Goal: Check status: Check status

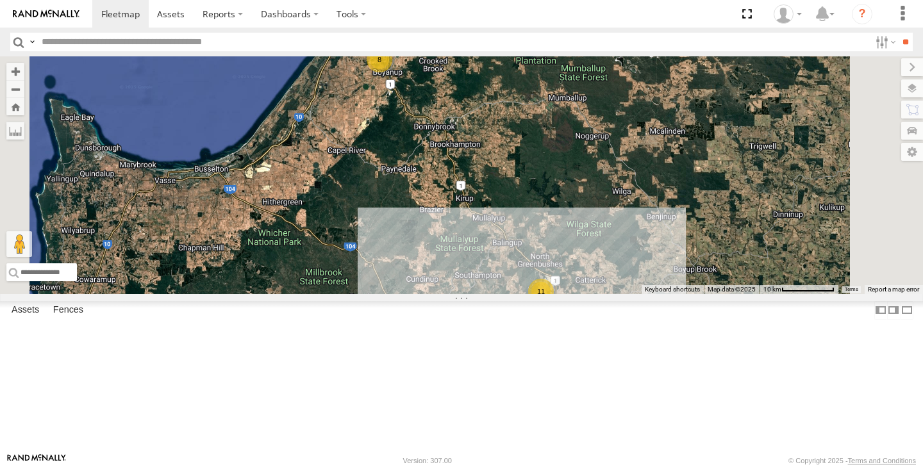
click at [554, 304] on div "11" at bounding box center [541, 292] width 26 height 26
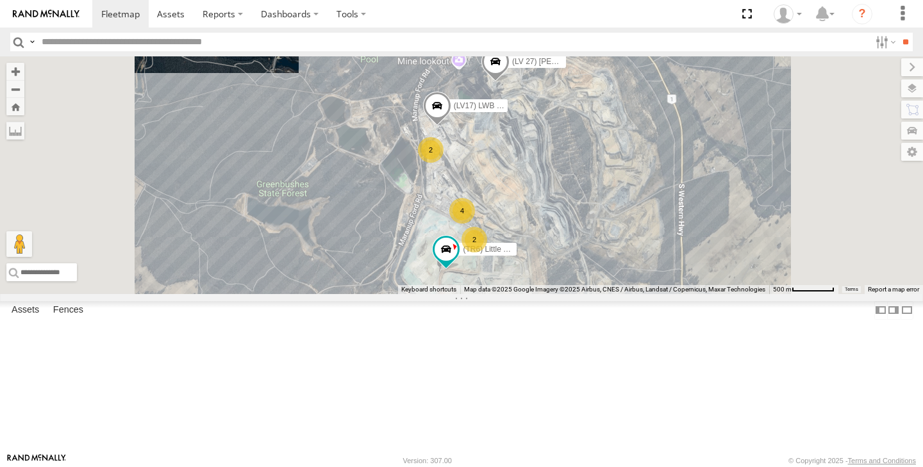
click at [509, 82] on span at bounding box center [495, 64] width 28 height 35
click at [513, 67] on label at bounding box center [500, 62] width 25 height 9
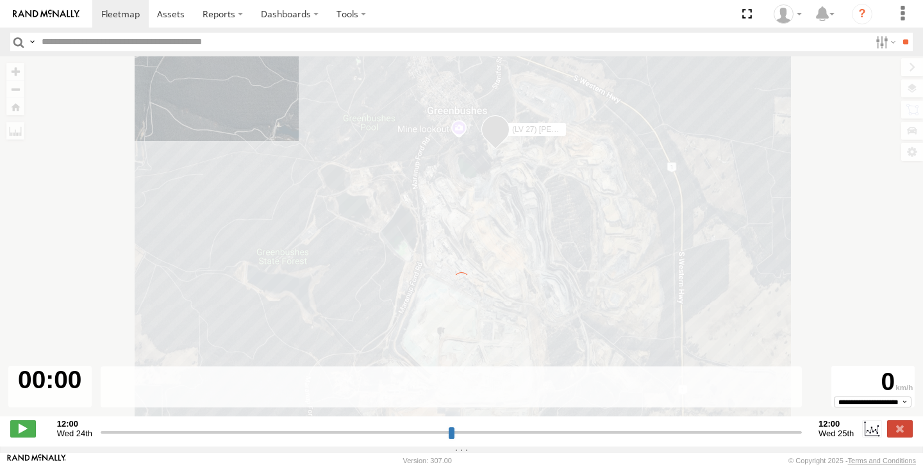
type input "**********"
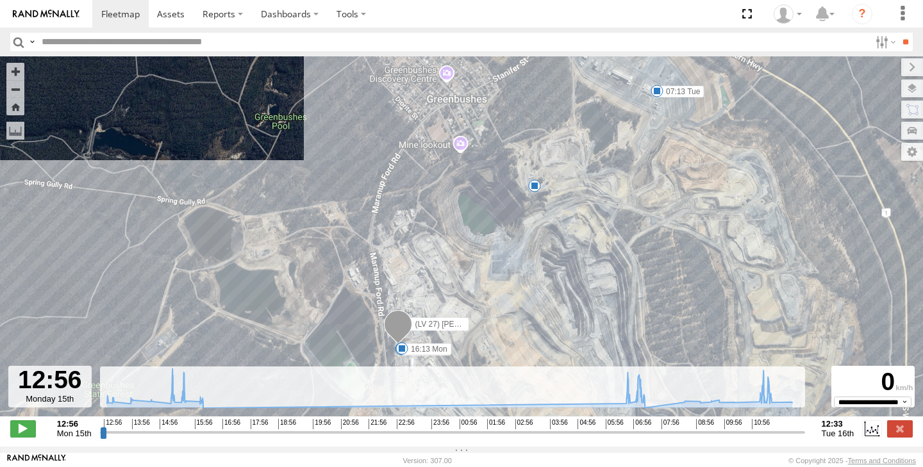
drag, startPoint x: 481, startPoint y: 196, endPoint x: 469, endPoint y: 342, distance: 146.0
click at [469, 342] on div "(LV 27) Reeve Ute 15:15 Mon 15:27 Mon 06:49 Tue 13:11 Mon 13:49 Mon 14:30 Mon 1…" at bounding box center [461, 243] width 923 height 374
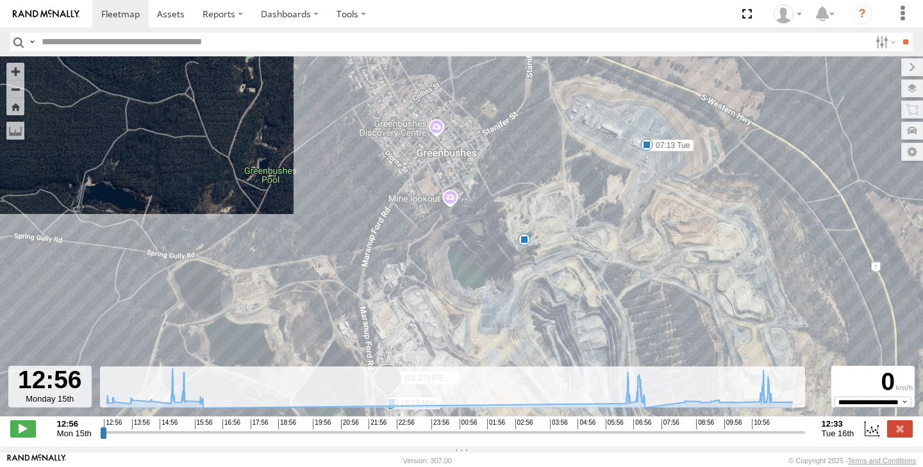
click at [524, 245] on div "9" at bounding box center [524, 239] width 13 height 13
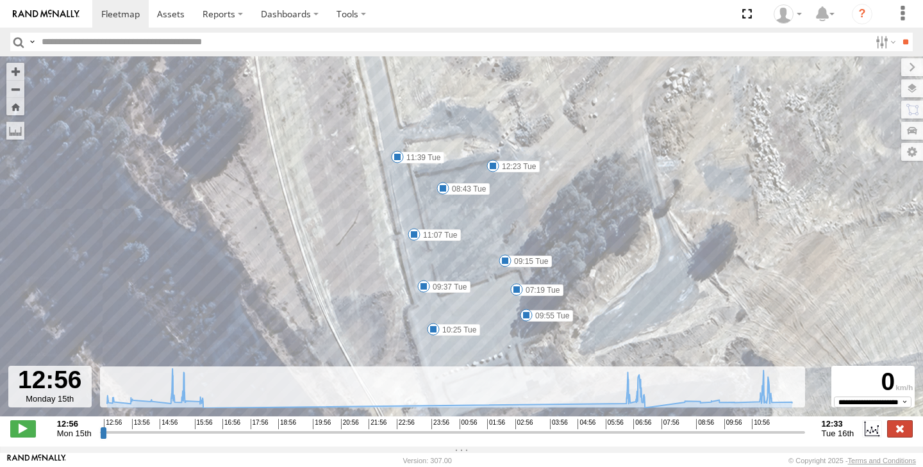
click at [896, 437] on label at bounding box center [900, 428] width 26 height 17
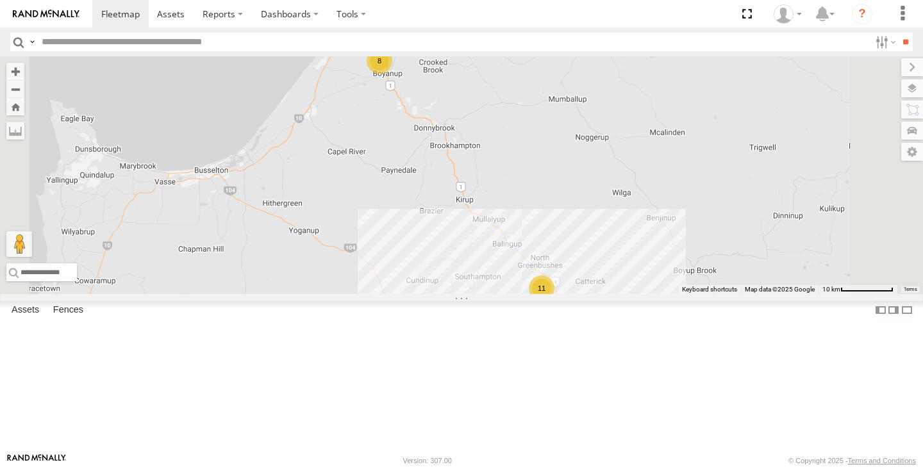
click at [554, 301] on div "11" at bounding box center [542, 289] width 26 height 26
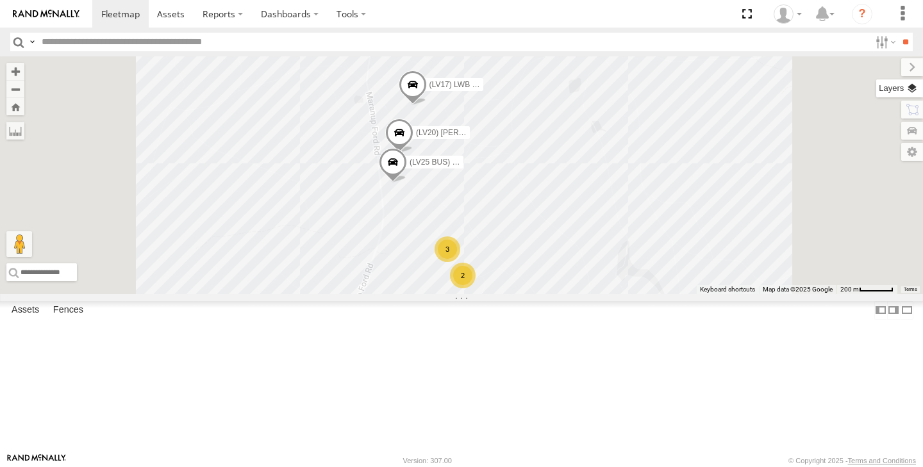
click at [914, 85] on label at bounding box center [899, 88] width 47 height 18
click at [0, 0] on label at bounding box center [0, 0] width 0 height 0
click at [0, 0] on span "Satellite + Roadmap" at bounding box center [0, 0] width 0 height 0
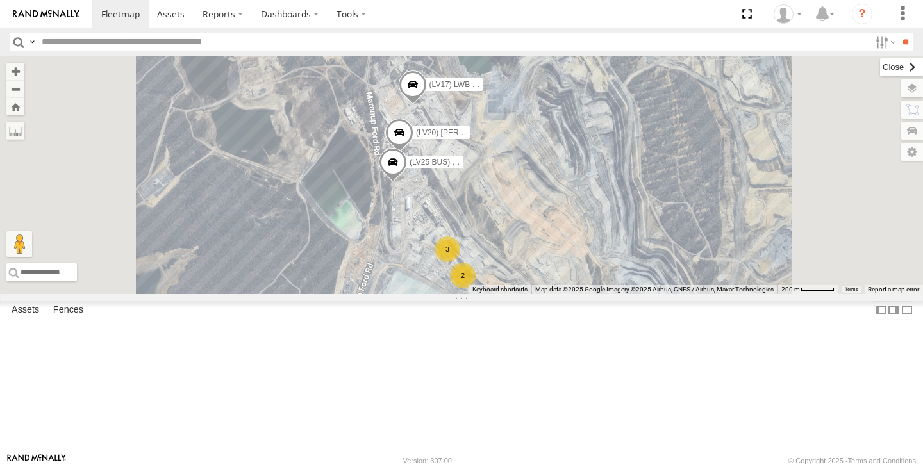
click at [880, 69] on label at bounding box center [901, 67] width 43 height 18
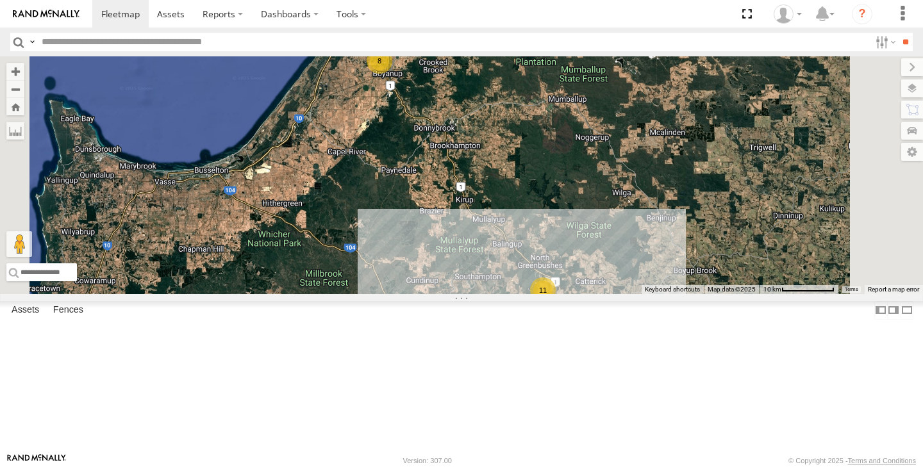
click at [556, 303] on div "11" at bounding box center [543, 290] width 26 height 26
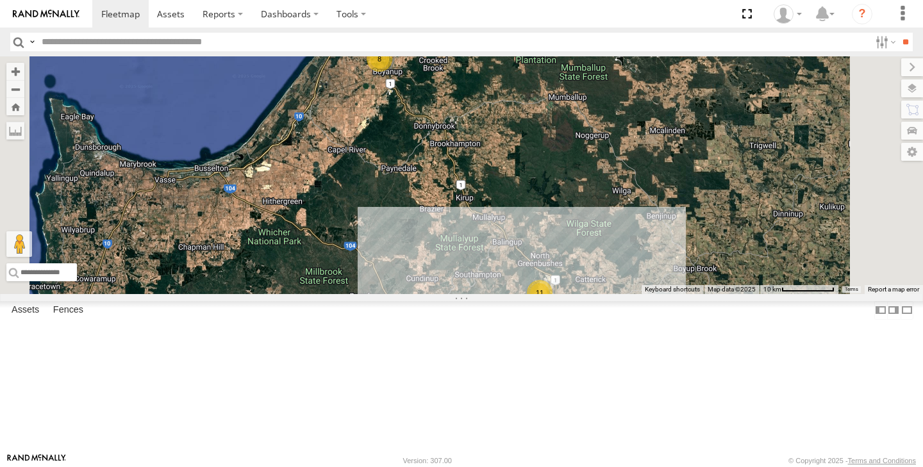
click at [552, 306] on div "11" at bounding box center [540, 293] width 26 height 26
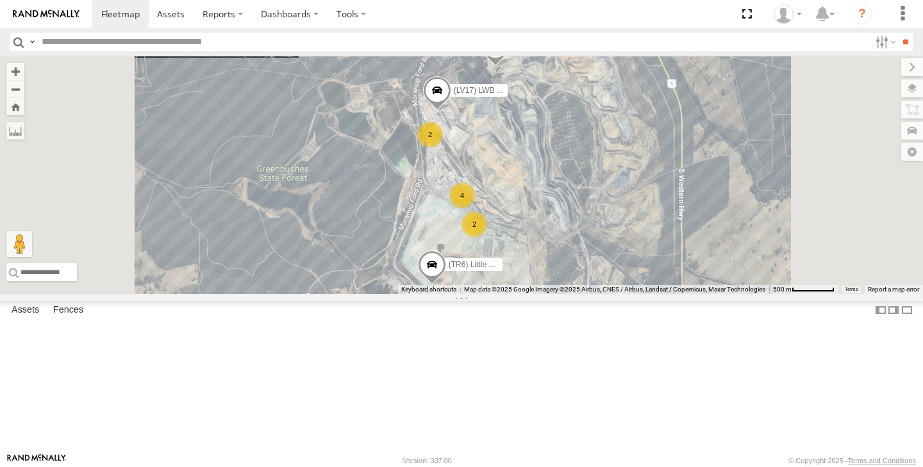
click at [509, 67] on span at bounding box center [495, 49] width 28 height 35
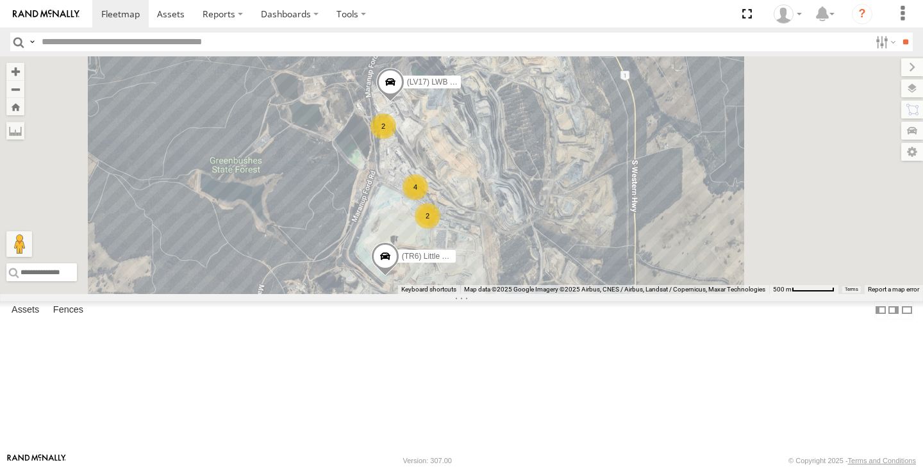
drag, startPoint x: 516, startPoint y: 94, endPoint x: 449, endPoint y: 81, distance: 69.2
click at [449, 81] on div "(TR6) Little Tipper 2 4 (LV17) LWB Musso 2 (LV 27) [PERSON_NAME] (LV 27) [PERSO…" at bounding box center [461, 175] width 923 height 238
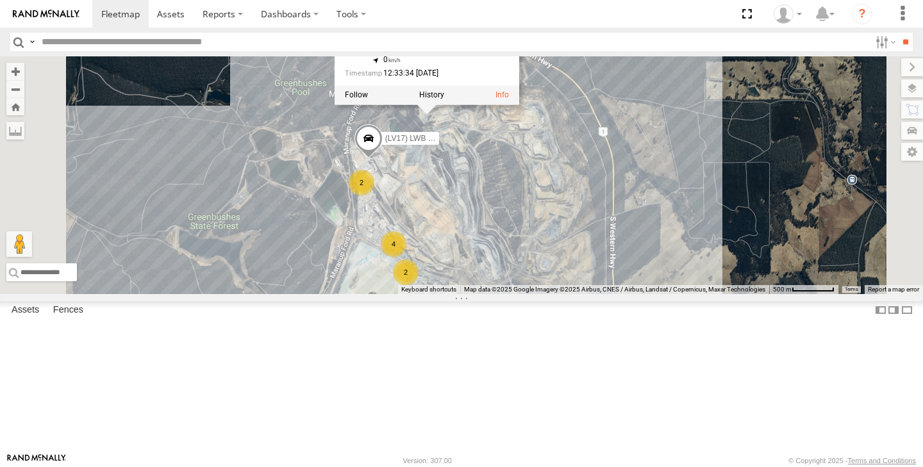
drag, startPoint x: 449, startPoint y: 80, endPoint x: 449, endPoint y: 143, distance: 62.8
click at [449, 144] on div "(TR6) Little Tipper 2 4 (LV17) LWB Musso 2 (LV 27) [PERSON_NAME] (LV 27) [PERSO…" at bounding box center [461, 175] width 923 height 238
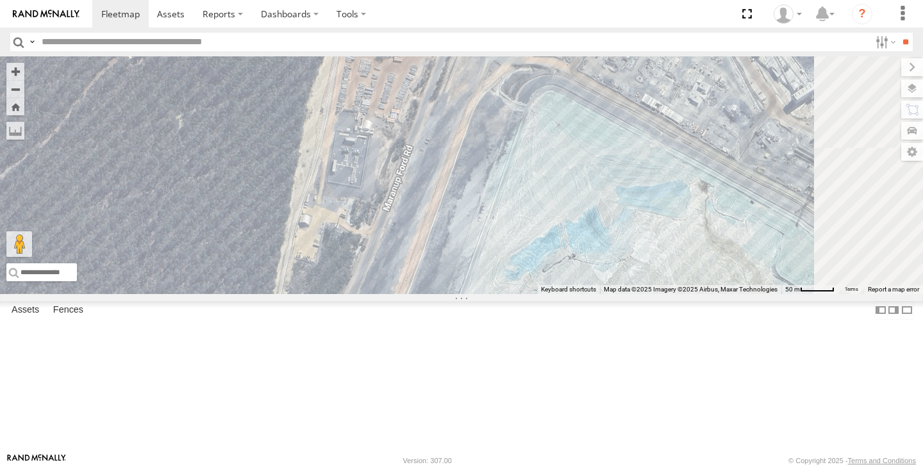
drag, startPoint x: 577, startPoint y: 350, endPoint x: 528, endPoint y: 128, distance: 227.1
click at [528, 128] on div "(TR6) Little Tipper (LV17) LWB Musso (LV 27) [PERSON_NAME] (LV 27) [PERSON_NAME…" at bounding box center [461, 175] width 923 height 238
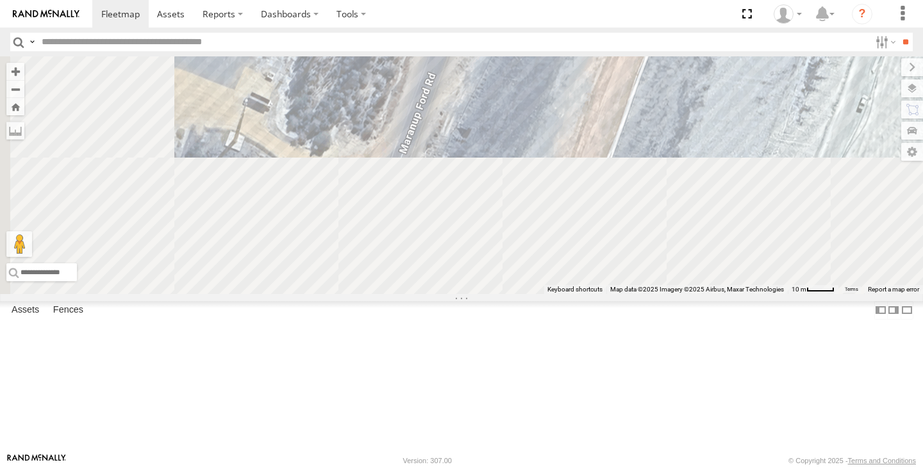
drag, startPoint x: 516, startPoint y: 365, endPoint x: 600, endPoint y: 101, distance: 276.2
click at [600, 101] on div "(TR6) Little Tipper (LV17) LWB Musso (LV 27) [PERSON_NAME] (LV 27) [PERSON_NAME…" at bounding box center [461, 175] width 923 height 238
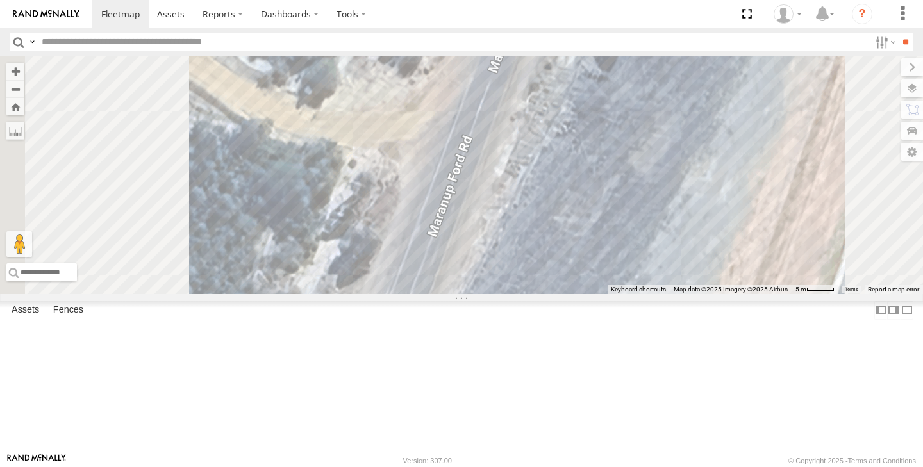
drag, startPoint x: 539, startPoint y: 271, endPoint x: 659, endPoint y: 63, distance: 240.6
click at [656, 72] on div "(TR6) Little Tipper (LV17) LWB Musso (LV 27) [PERSON_NAME] (LV 27) [PERSON_NAME…" at bounding box center [461, 175] width 923 height 238
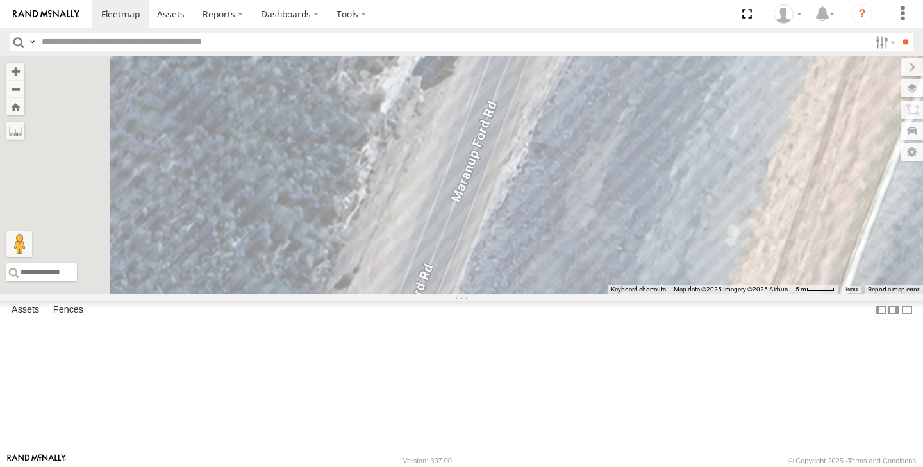
drag, startPoint x: 629, startPoint y: 136, endPoint x: 609, endPoint y: 291, distance: 156.2
click at [613, 290] on div "(TR6) Little Tipper (LV17) LWB Musso (LV 27) [PERSON_NAME] (LV 27) [PERSON_NAME…" at bounding box center [461, 175] width 923 height 238
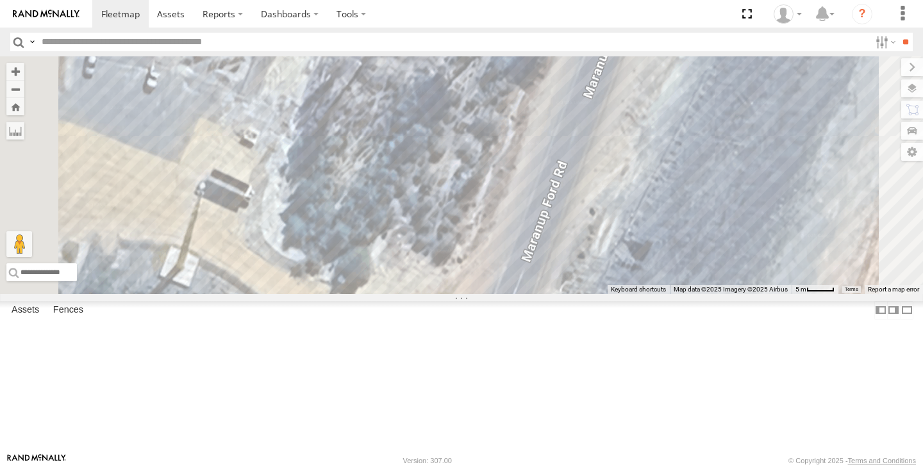
drag, startPoint x: 573, startPoint y: 295, endPoint x: 584, endPoint y: 254, distance: 42.9
click at [575, 276] on div "(TR6) Little Tipper (LV17) LWB Musso (LV 27) [PERSON_NAME] (LV 27) [PERSON_NAME…" at bounding box center [461, 175] width 923 height 238
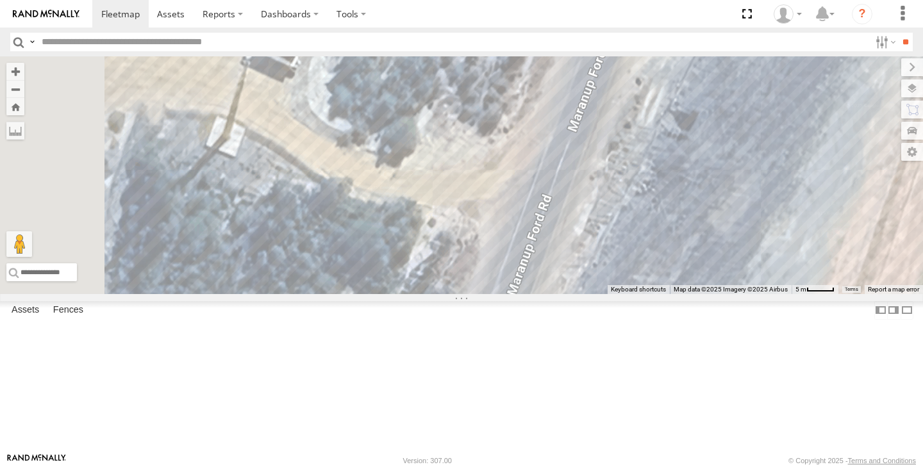
drag, startPoint x: 525, startPoint y: 300, endPoint x: 569, endPoint y: 210, distance: 100.3
click at [569, 210] on div "(TR6) Little Tipper (LV17) LWB Musso (LV 27) [PERSON_NAME] (LV 27) [PERSON_NAME…" at bounding box center [461, 175] width 923 height 238
